Goal: Task Accomplishment & Management: Complete application form

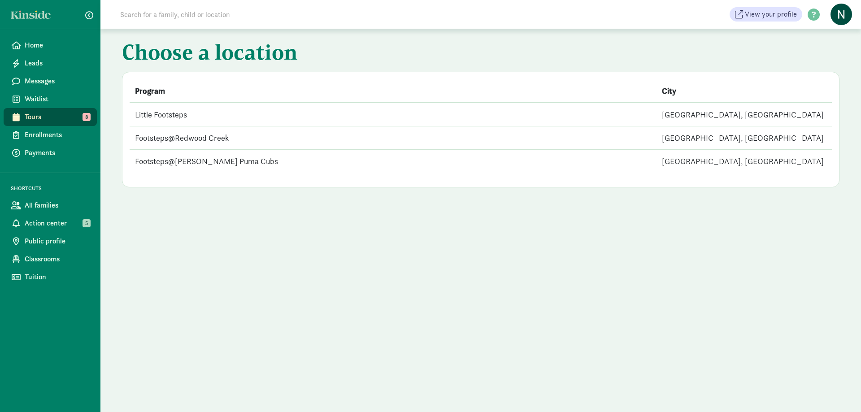
click at [210, 161] on td "Footsteps@[PERSON_NAME] Puma Cubs" at bounding box center [393, 161] width 527 height 23
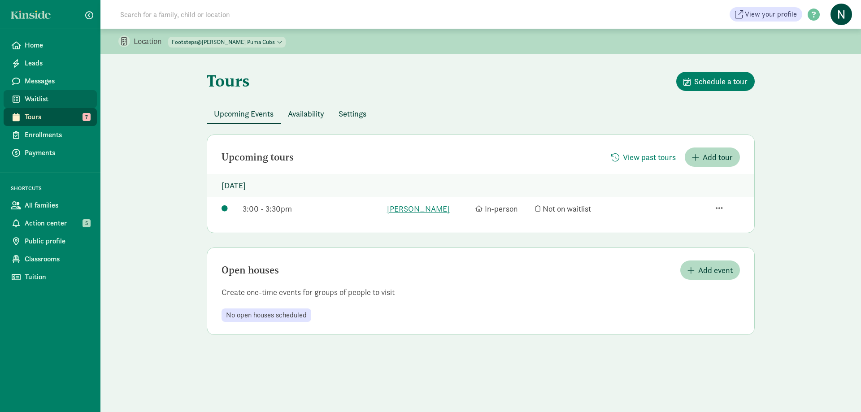
click at [46, 94] on span "Waitlist" at bounding box center [57, 99] width 65 height 11
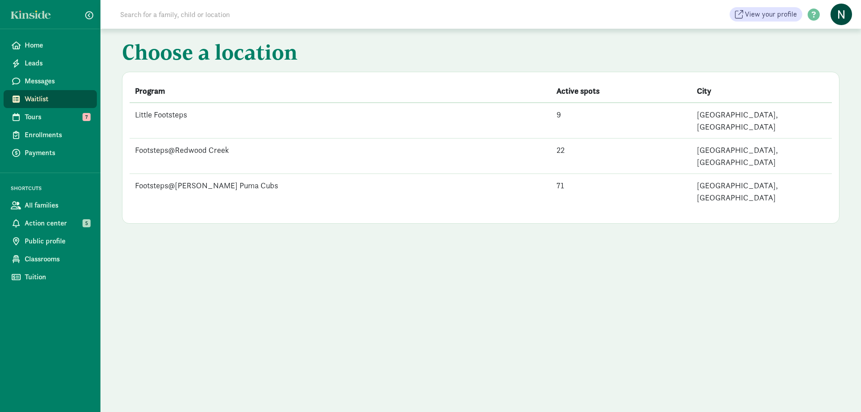
click at [176, 174] on td "Footsteps@[PERSON_NAME] Puma Cubs" at bounding box center [341, 191] width 422 height 35
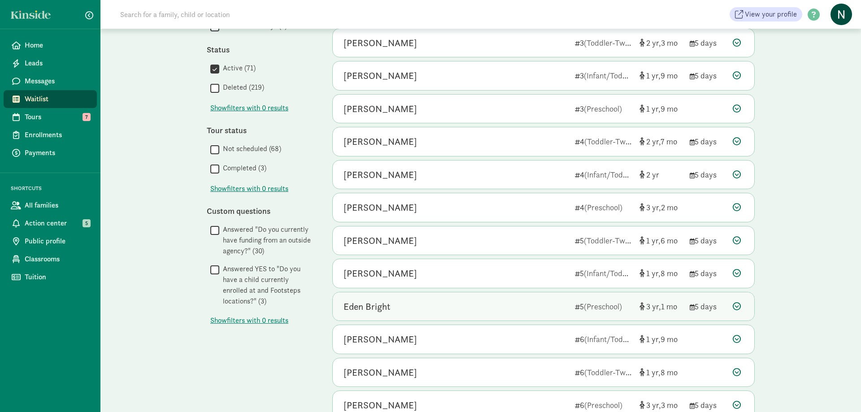
scroll to position [320, 0]
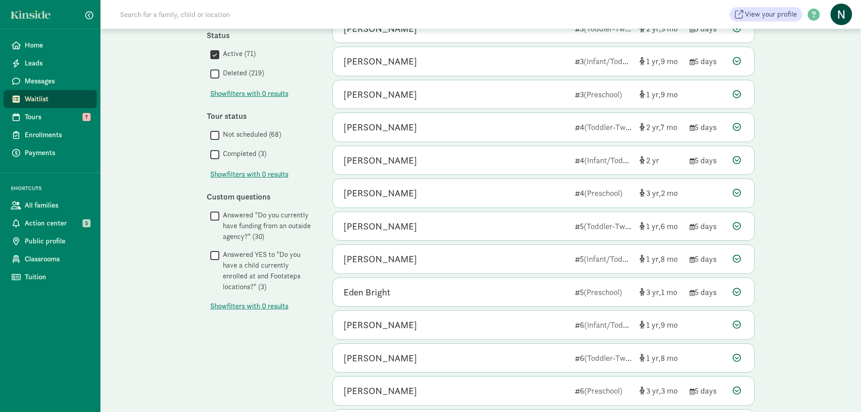
click at [285, 363] on div "Show filters Filters Reset Age group All age groups (71) Toddler-Twos (16) Pres…" at bounding box center [261, 140] width 108 height 700
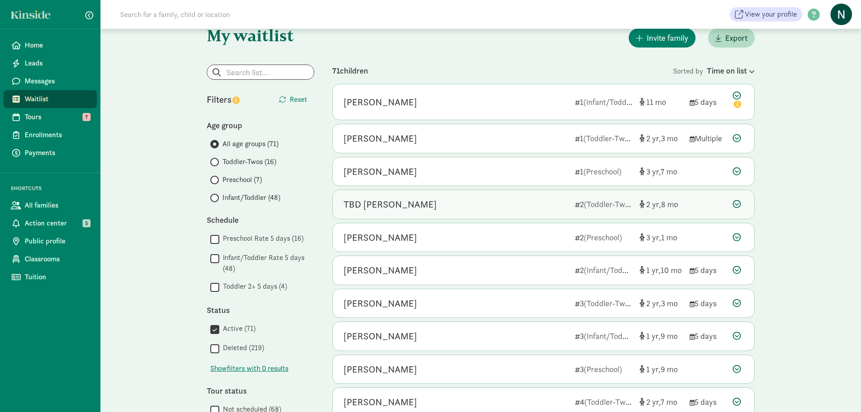
scroll to position [0, 0]
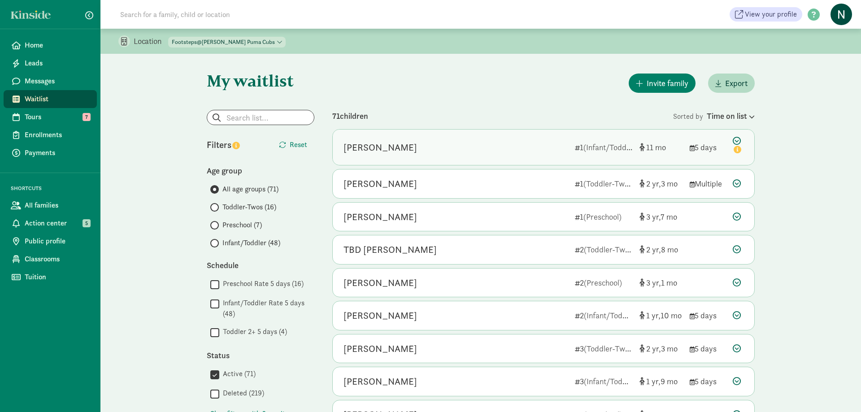
drag, startPoint x: 433, startPoint y: 144, endPoint x: 425, endPoint y: 149, distance: 10.3
click at [434, 144] on div "Rafael Ouyang" at bounding box center [456, 147] width 224 height 14
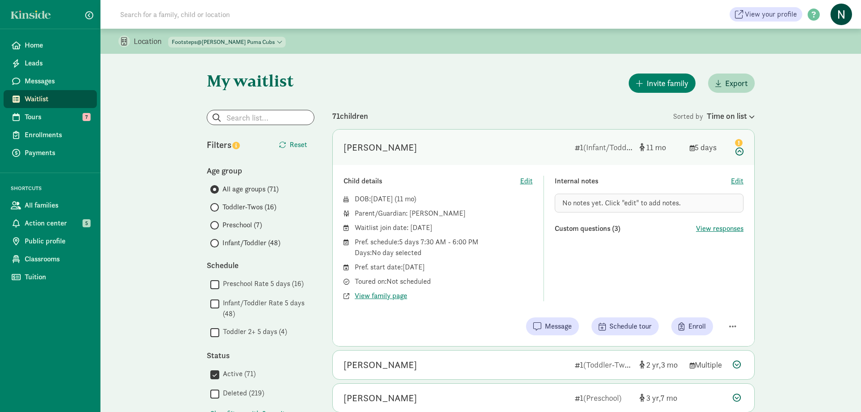
click at [229, 205] on span "Toddler-Twos (16)" at bounding box center [250, 207] width 54 height 11
click at [216, 205] on input "Toddler-Twos (16)" at bounding box center [213, 208] width 6 height 6
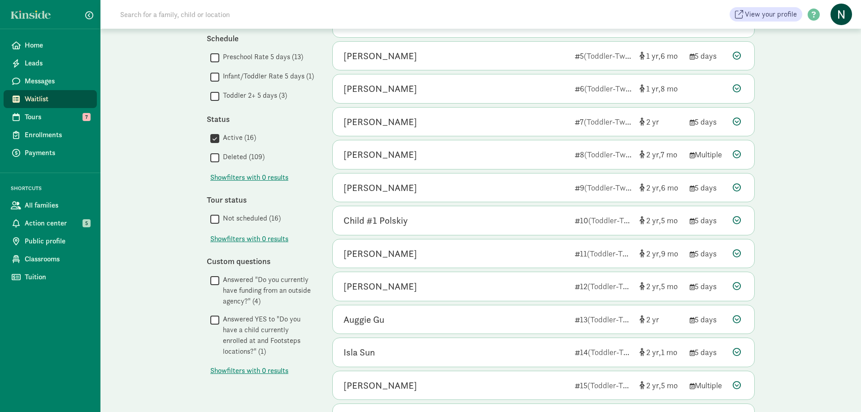
scroll to position [55, 0]
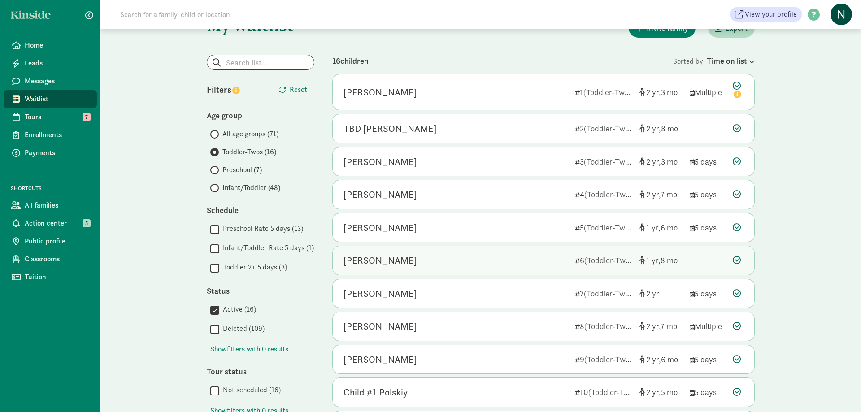
click at [420, 259] on div "Viola Duan" at bounding box center [456, 260] width 224 height 14
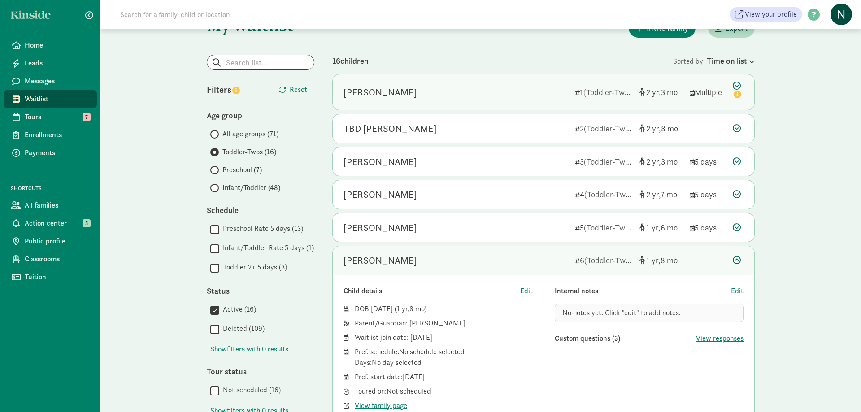
click at [439, 105] on div "Anouk Mehta 1 (Toddler-Twos) 2 3 Multiple" at bounding box center [544, 91] width 422 height 35
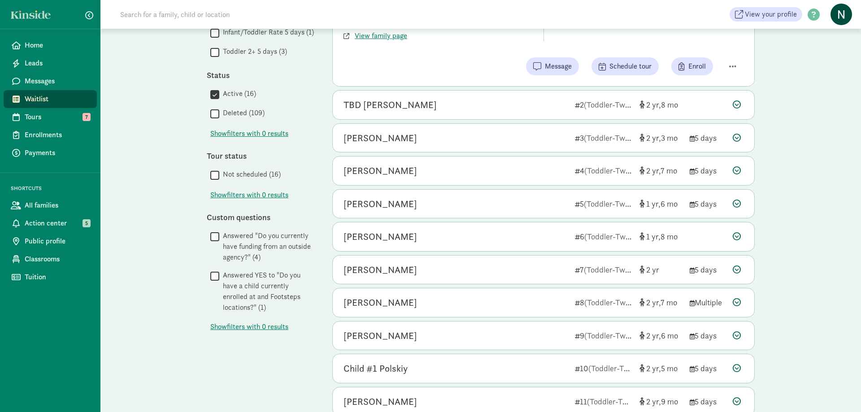
scroll to position [284, 0]
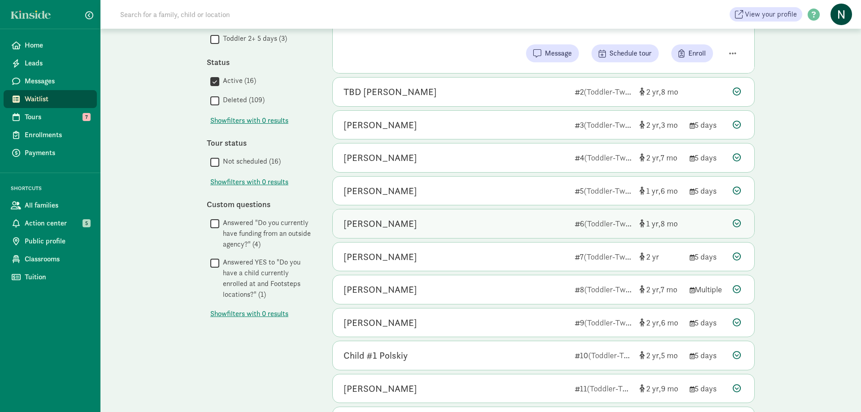
click at [419, 227] on div "Viola Duan" at bounding box center [456, 224] width 224 height 14
